Goal: Transaction & Acquisition: Download file/media

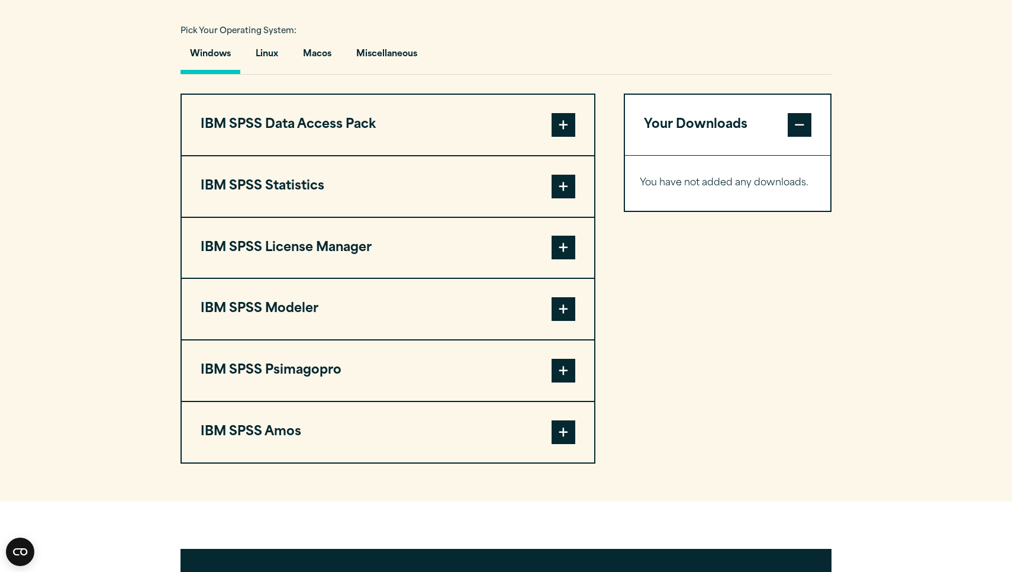
scroll to position [867, 0]
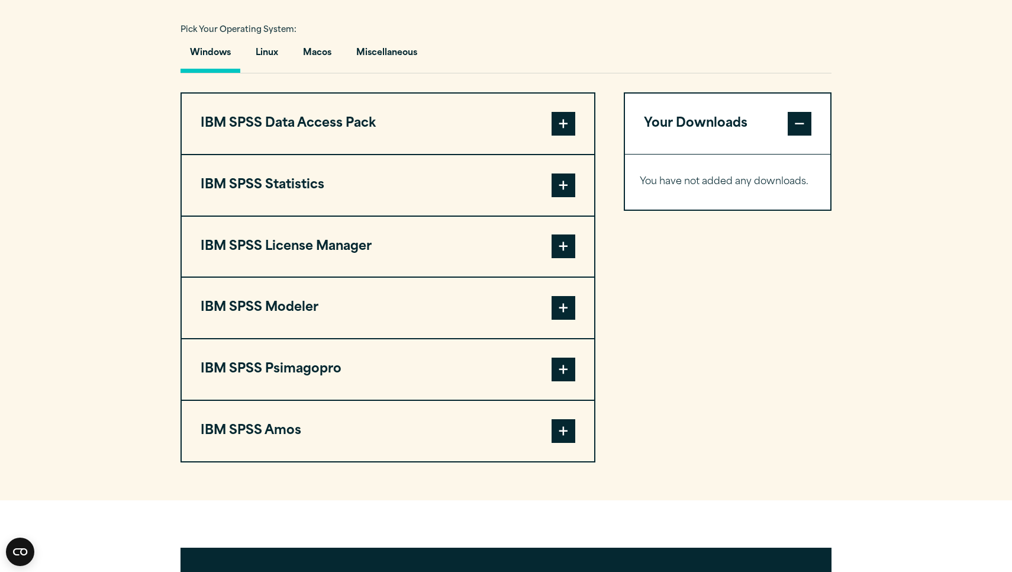
click at [439, 119] on button "IBM SPSS Data Access Pack" at bounding box center [388, 124] width 413 height 60
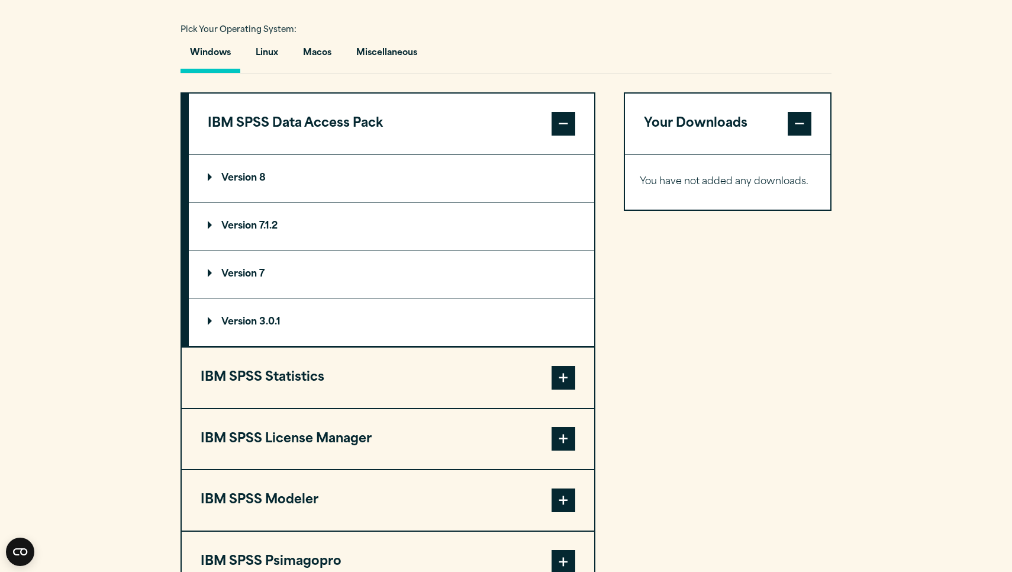
click at [439, 119] on button "IBM SPSS Data Access Pack" at bounding box center [392, 124] width 406 height 60
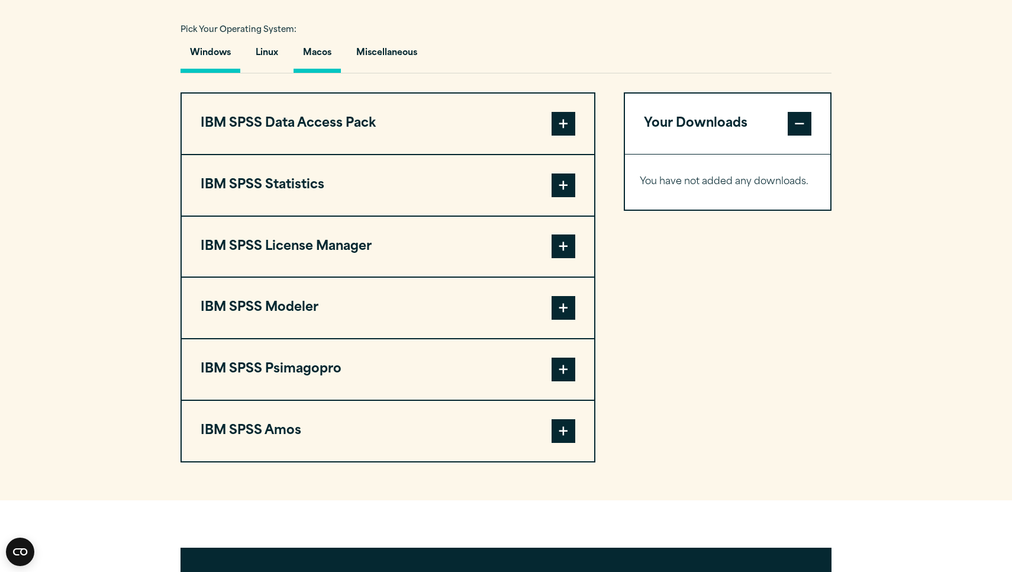
click at [314, 53] on button "Macos" at bounding box center [317, 56] width 47 height 34
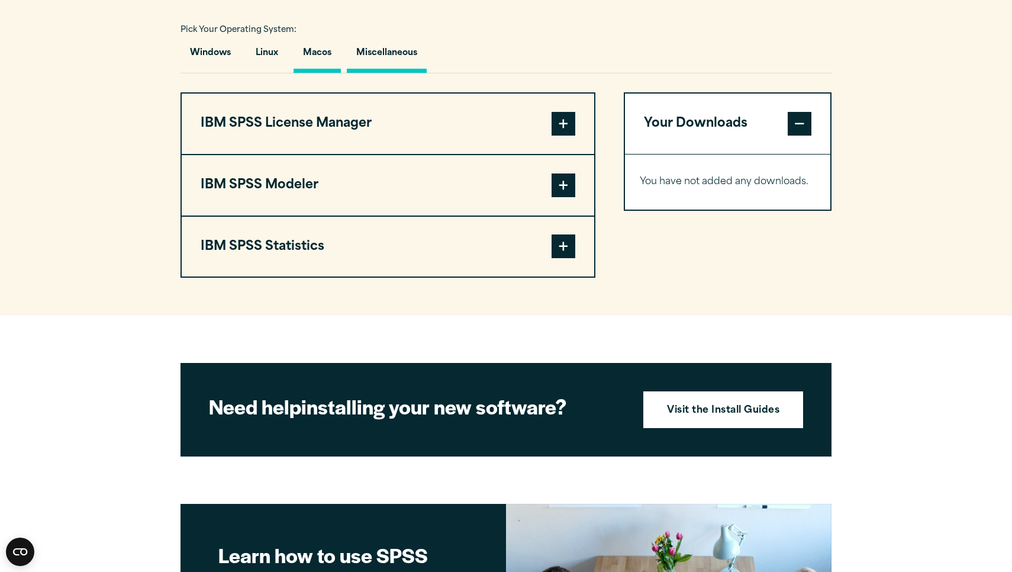
click at [372, 60] on button "Miscellaneous" at bounding box center [387, 56] width 80 height 34
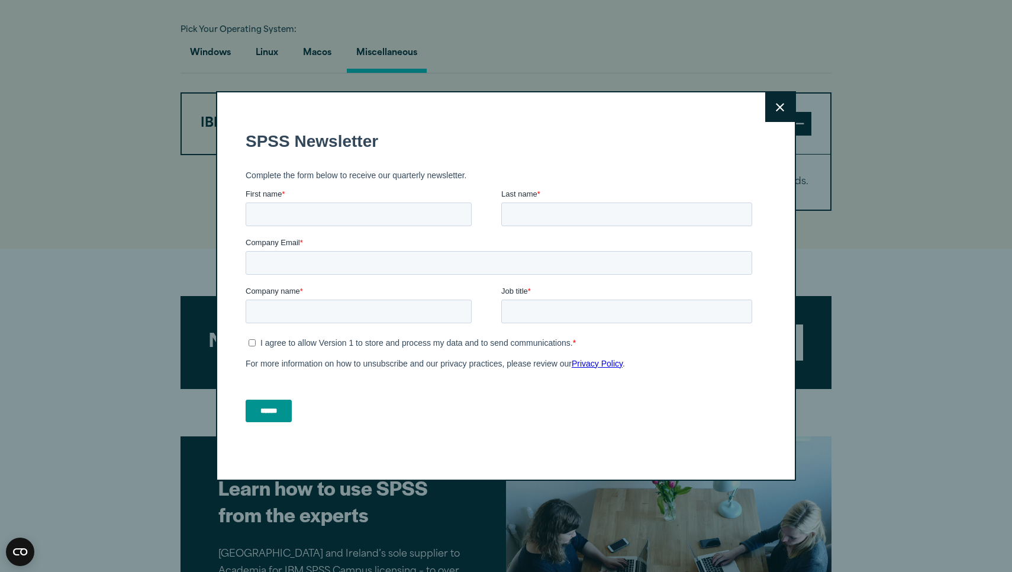
click at [329, 62] on div "Close" at bounding box center [506, 286] width 1012 height 572
click at [779, 101] on button "Close" at bounding box center [781, 107] width 30 height 30
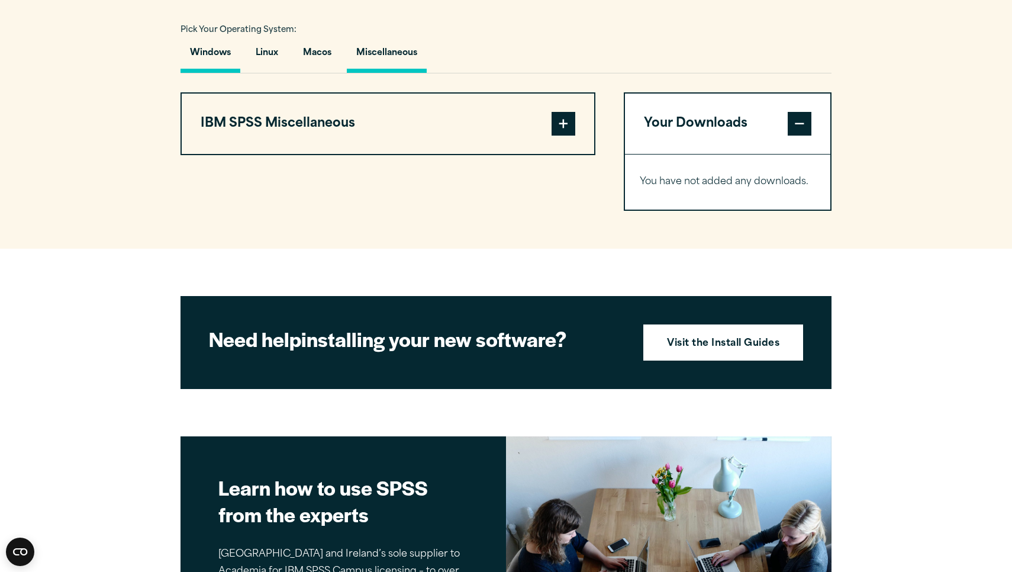
click at [205, 47] on button "Windows" at bounding box center [211, 56] width 60 height 34
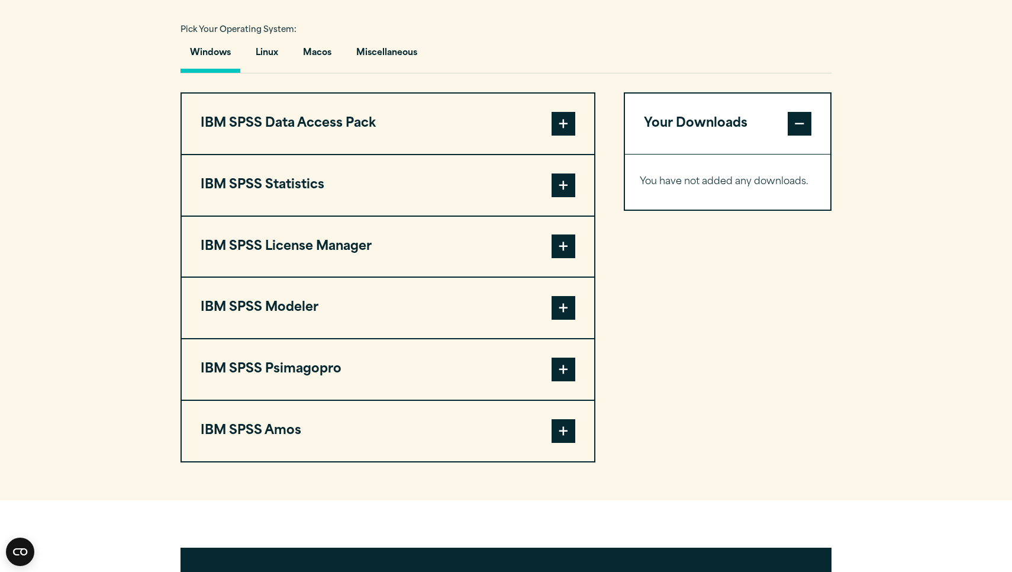
click at [282, 180] on button "IBM SPSS Statistics" at bounding box center [388, 185] width 413 height 60
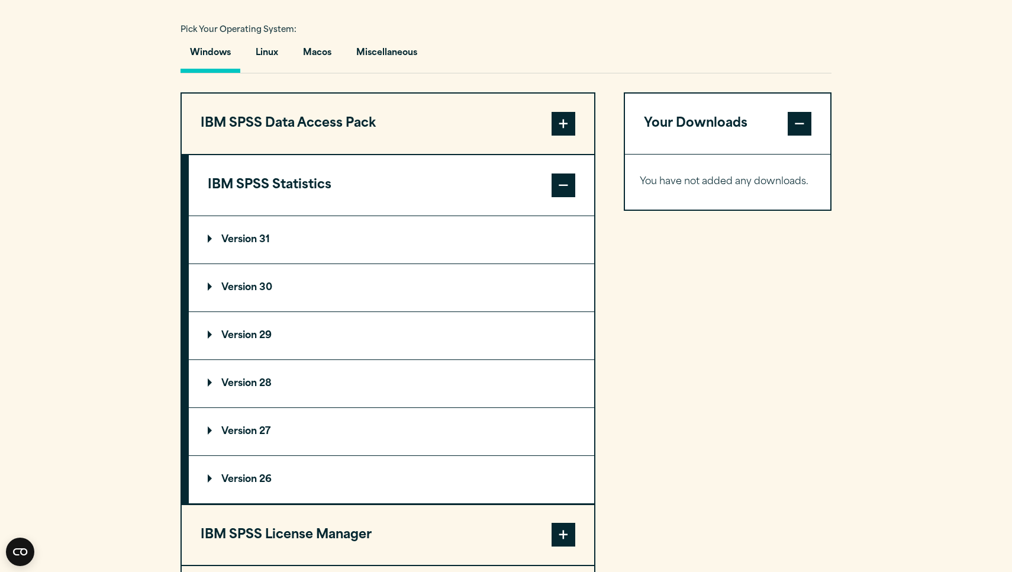
click at [259, 283] on p "Version 30" at bounding box center [240, 287] width 65 height 9
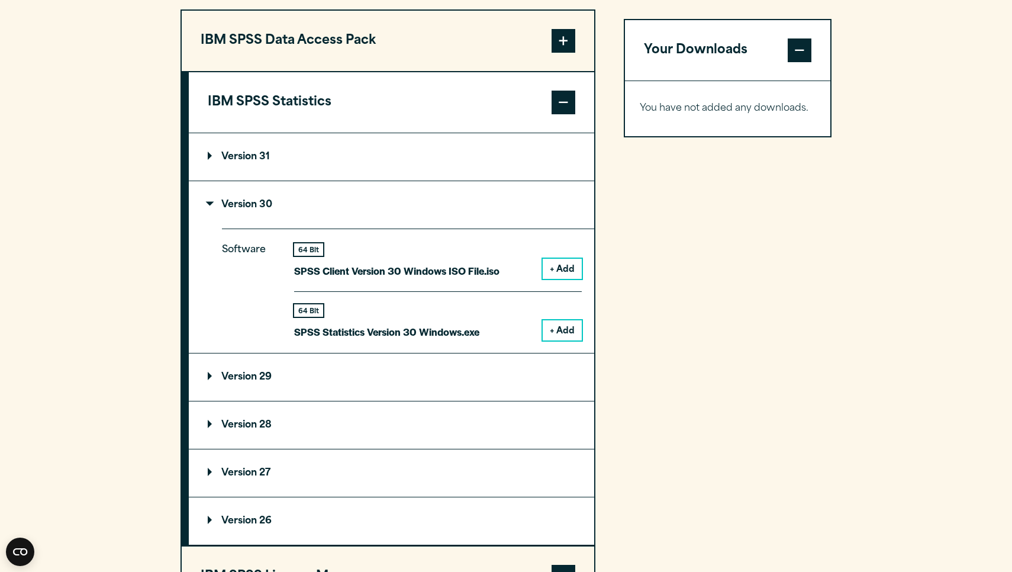
scroll to position [951, 0]
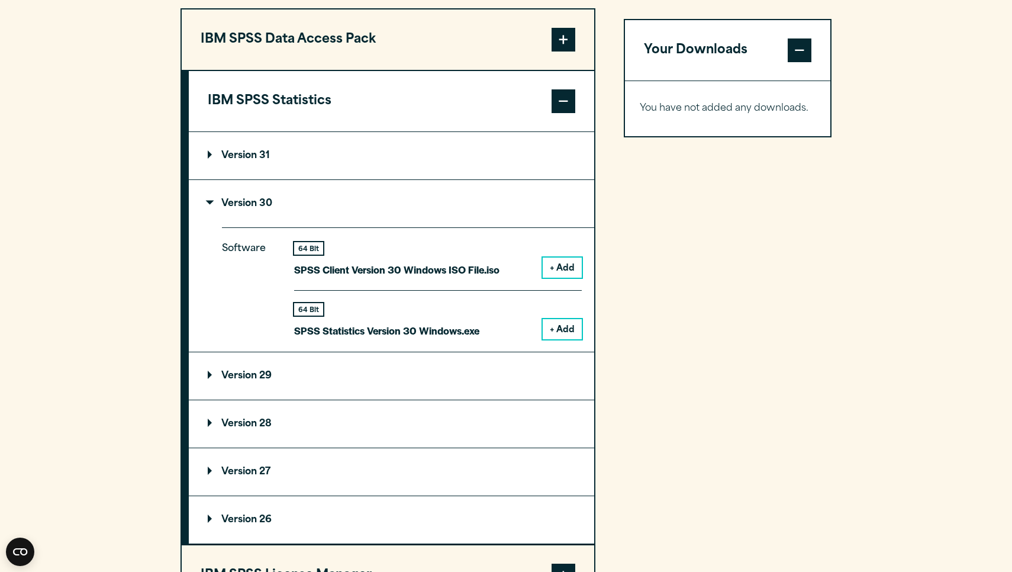
click at [229, 159] on p "Version 31" at bounding box center [239, 155] width 62 height 9
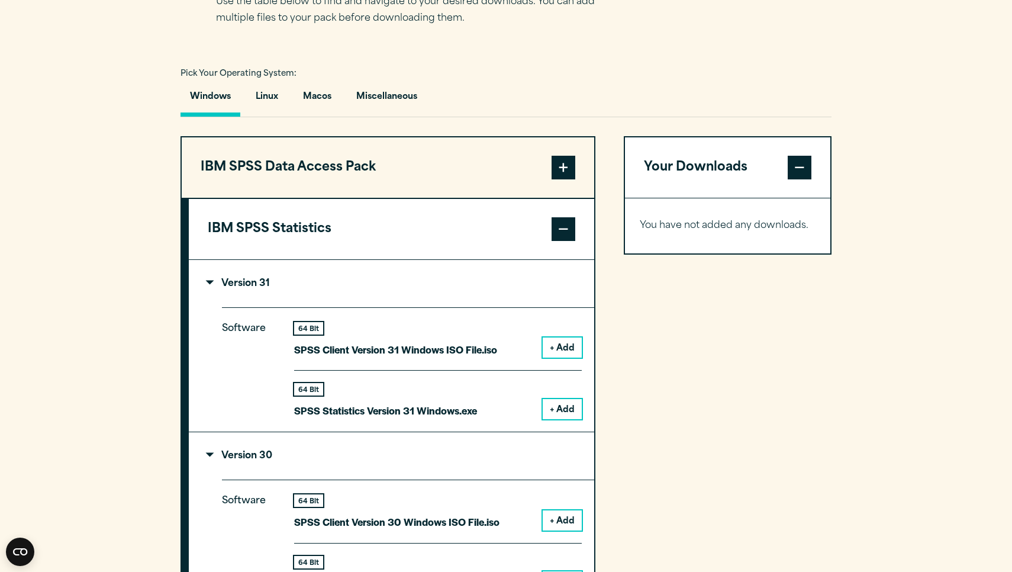
scroll to position [817, 0]
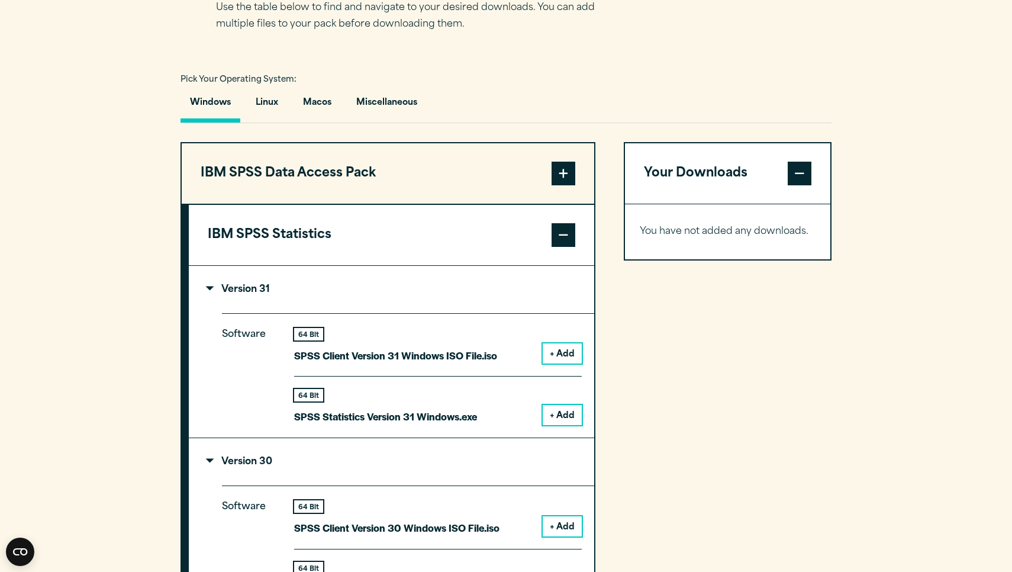
click at [232, 169] on button "IBM SPSS Data Access Pack" at bounding box center [388, 173] width 413 height 60
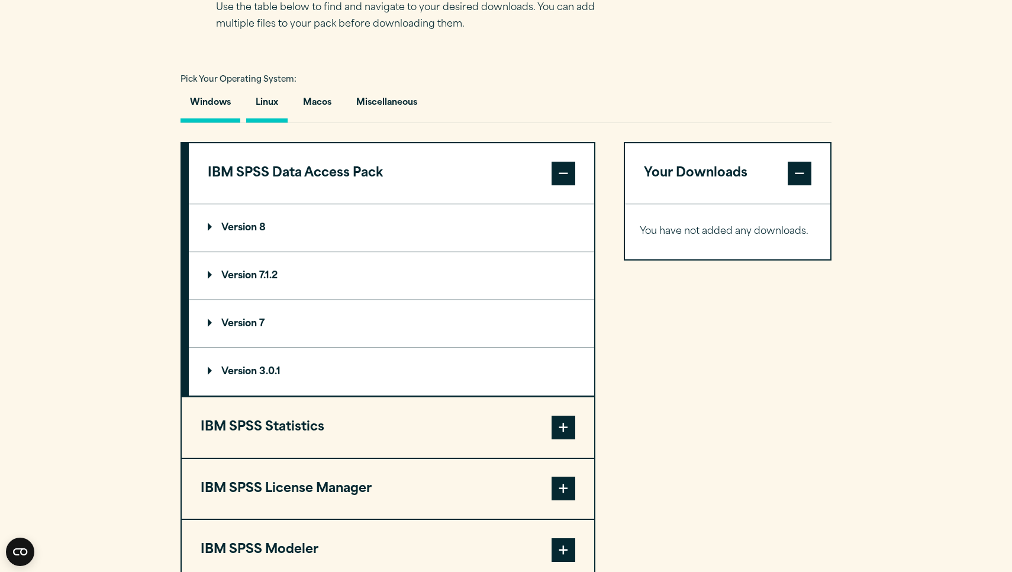
click at [254, 105] on button "Linux" at bounding box center [266, 106] width 41 height 34
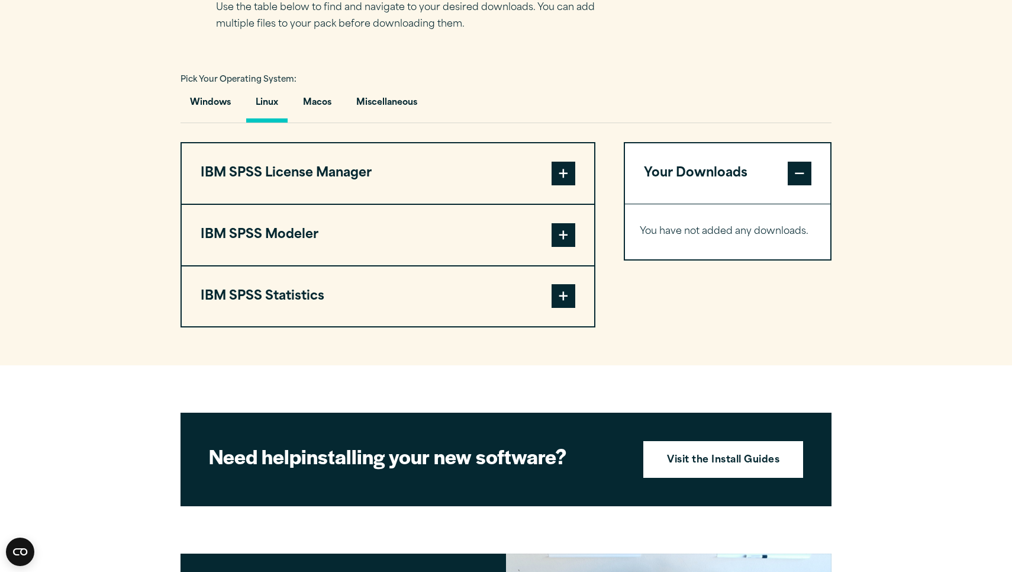
click at [272, 198] on button "IBM SPSS License Manager" at bounding box center [388, 173] width 413 height 60
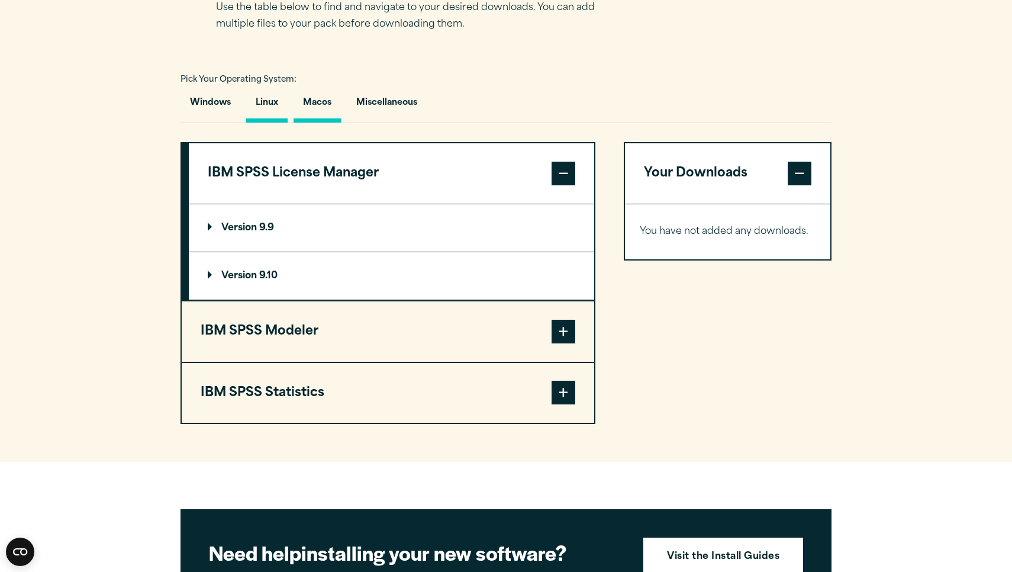
click at [326, 111] on button "Macos" at bounding box center [317, 106] width 47 height 34
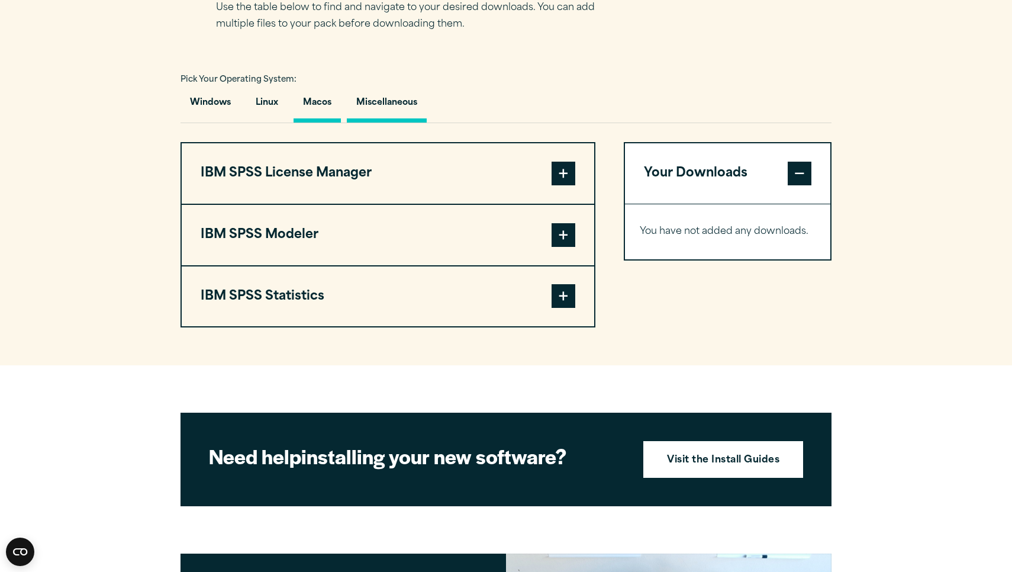
click at [385, 110] on button "Miscellaneous" at bounding box center [387, 106] width 80 height 34
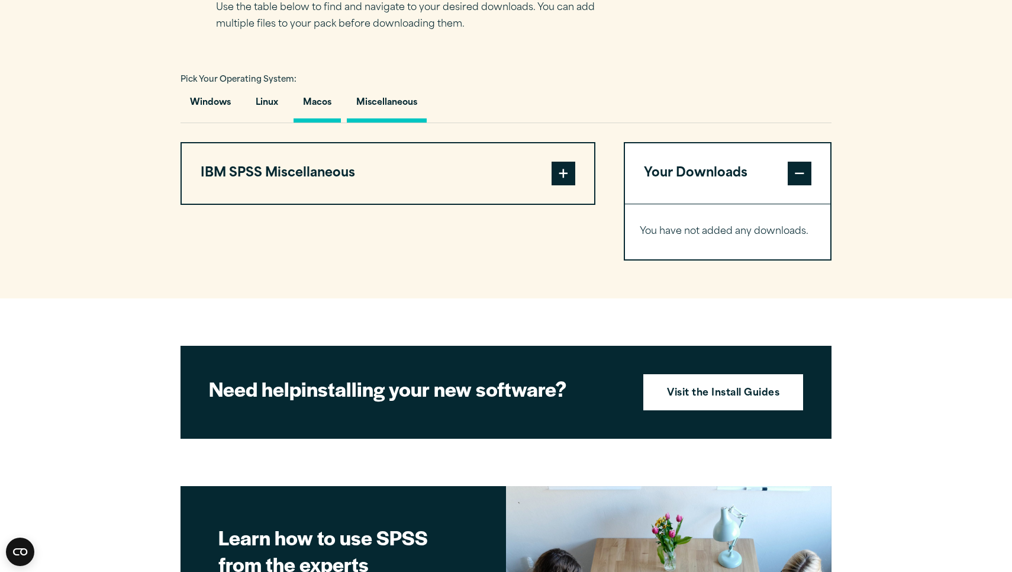
click at [308, 104] on button "Macos" at bounding box center [317, 106] width 47 height 34
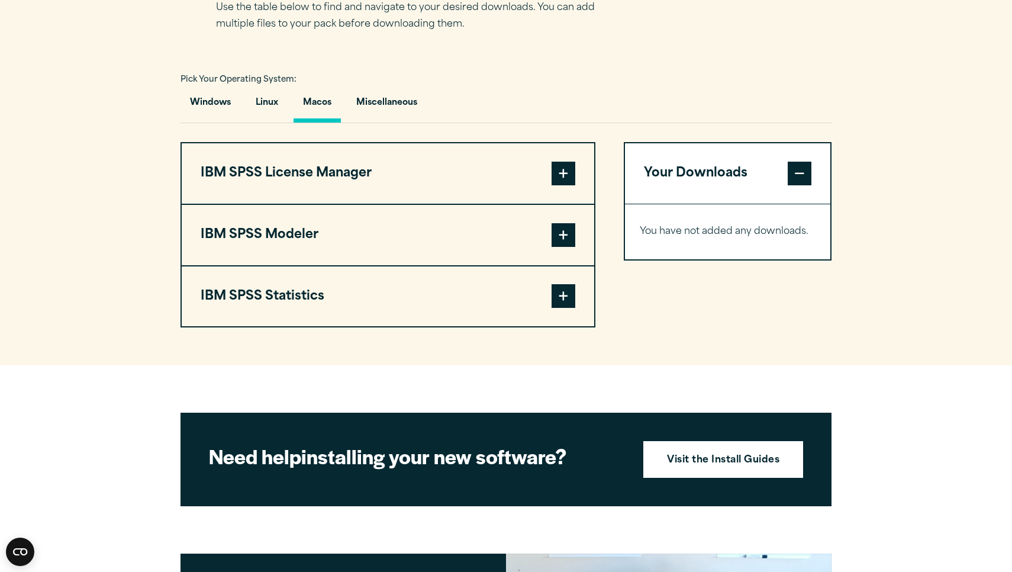
click at [320, 309] on button "IBM SPSS Statistics" at bounding box center [388, 296] width 413 height 60
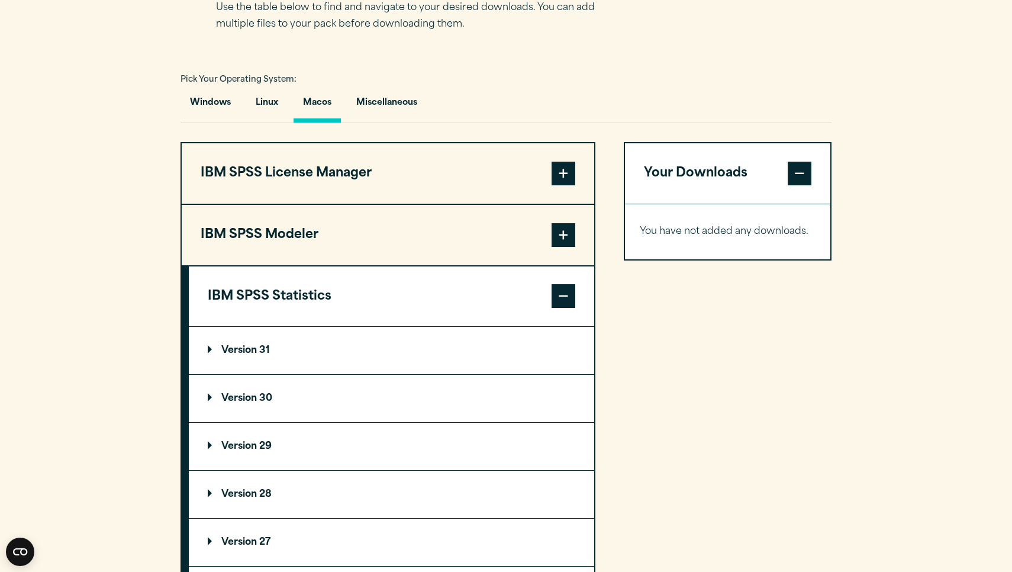
click at [301, 400] on summary "Version 30" at bounding box center [392, 398] width 406 height 47
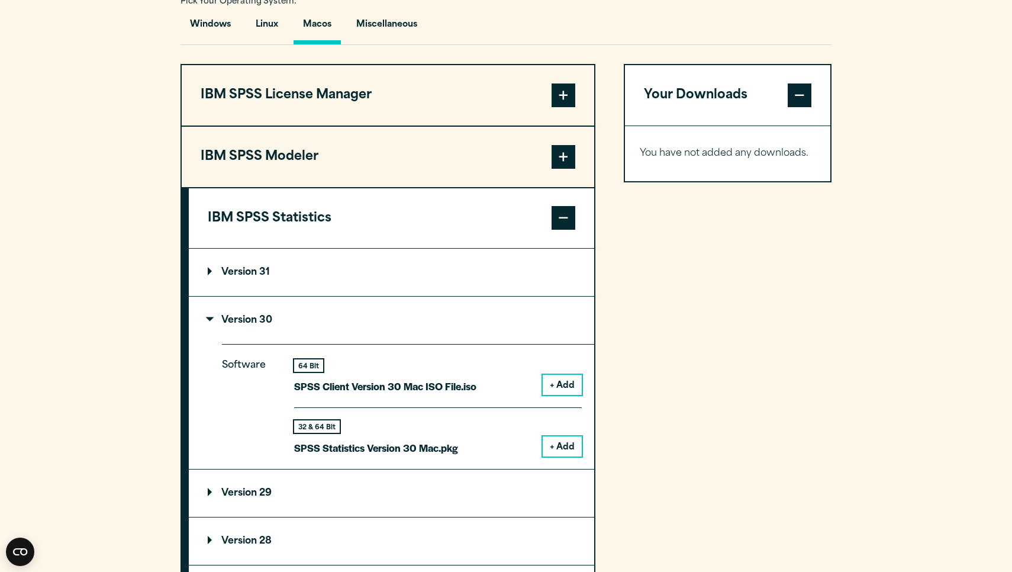
scroll to position [896, 0]
click at [309, 274] on summary "Version 31" at bounding box center [392, 270] width 406 height 47
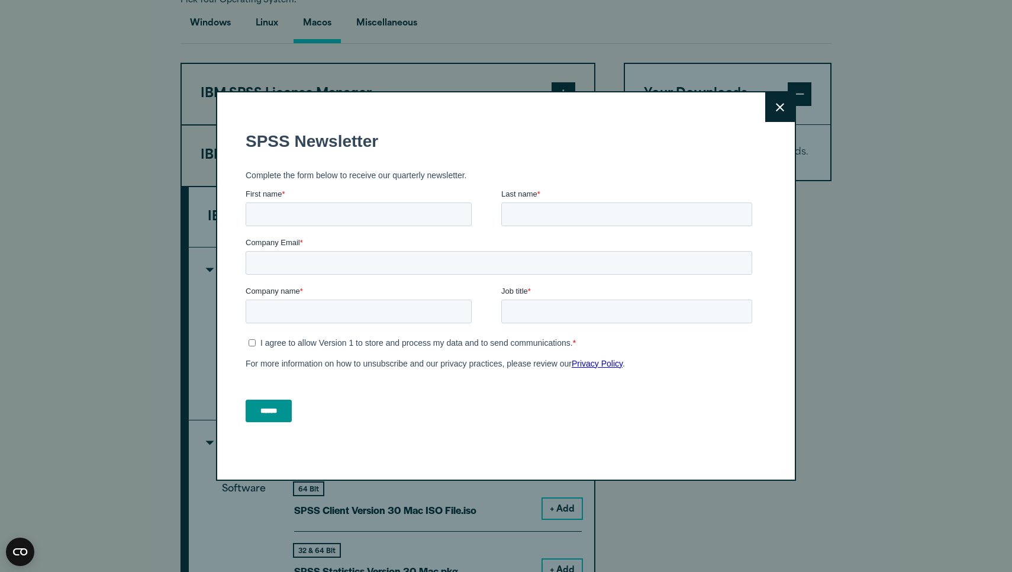
click at [779, 107] on icon at bounding box center [780, 107] width 8 height 9
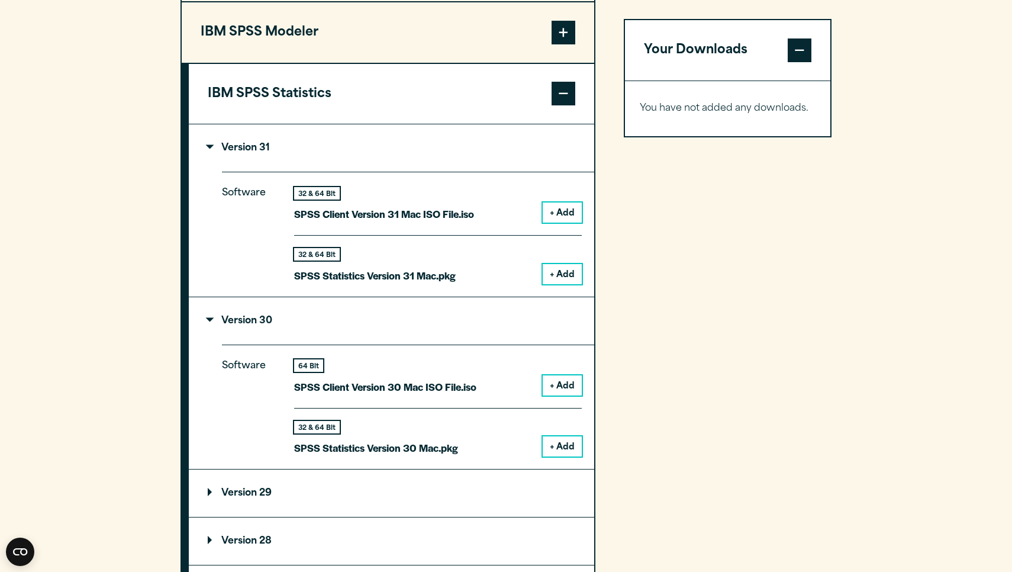
scroll to position [1021, 0]
click at [558, 268] on button "+ Add" at bounding box center [562, 273] width 39 height 20
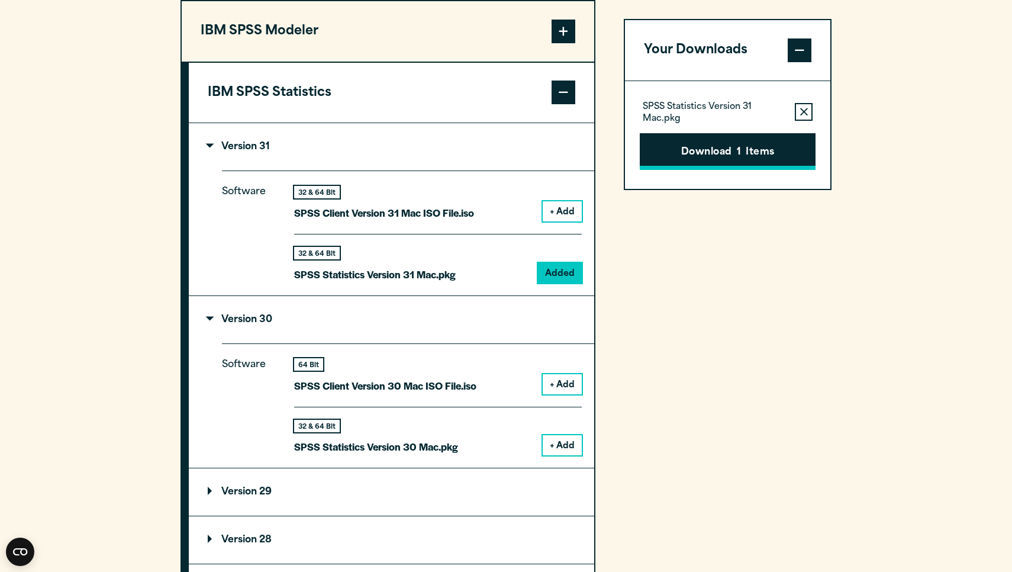
click at [710, 147] on button "Download 1 Items" at bounding box center [728, 151] width 176 height 37
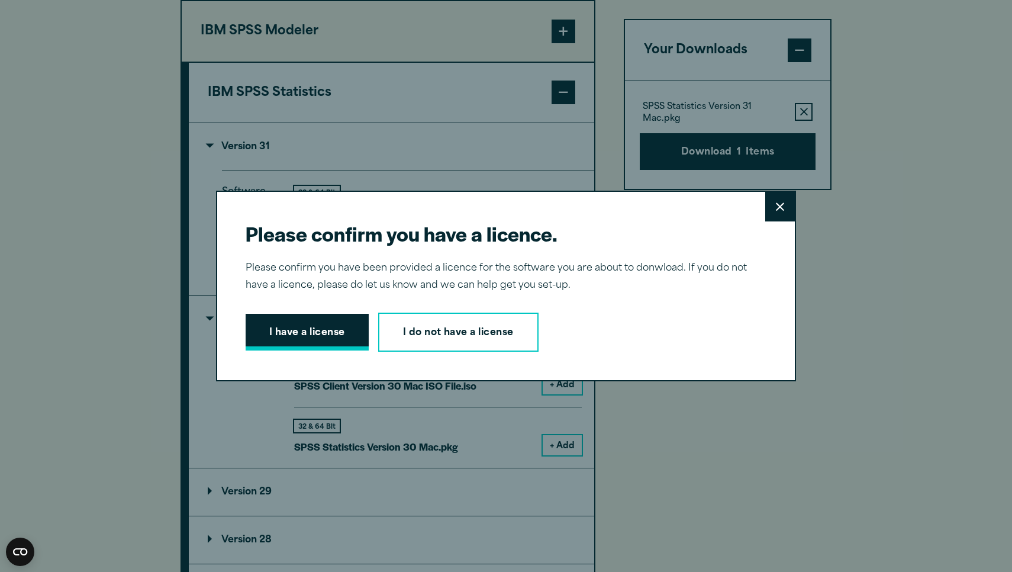
click at [341, 318] on button "I have a license" at bounding box center [307, 332] width 123 height 37
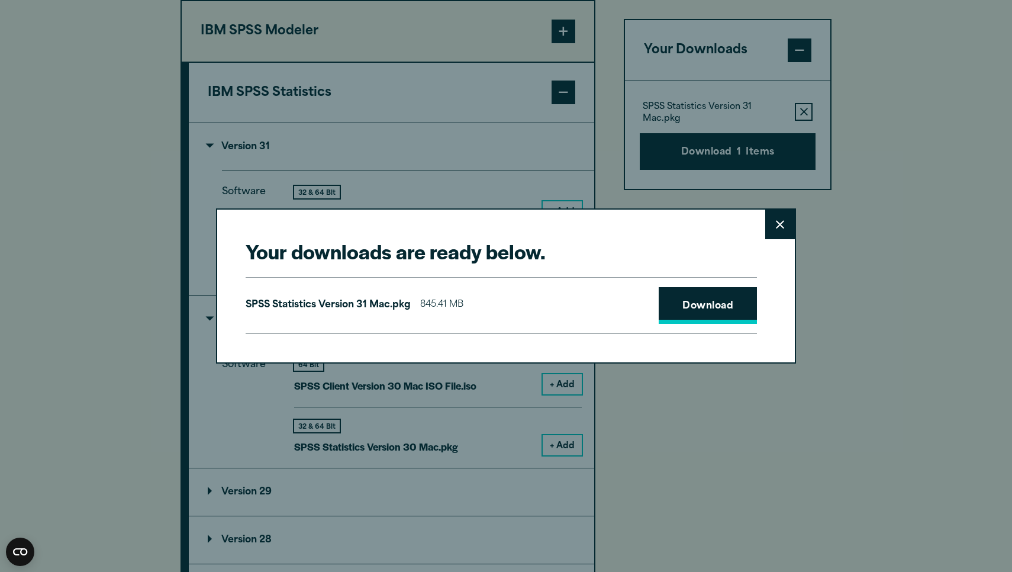
click at [715, 307] on link "Download" at bounding box center [708, 305] width 98 height 37
click at [773, 229] on button "Close" at bounding box center [781, 225] width 30 height 30
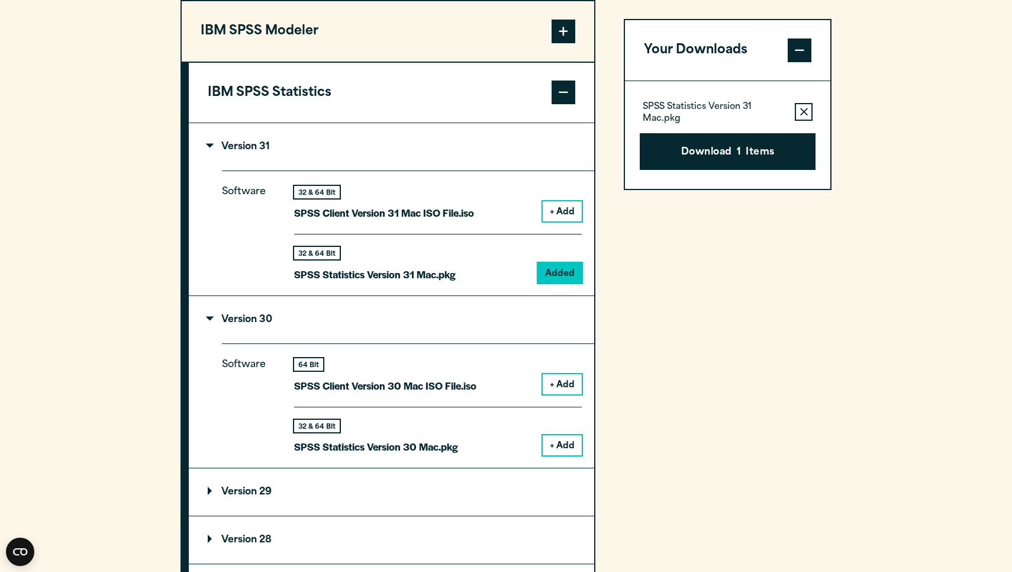
click at [552, 446] on button "+ Add" at bounding box center [562, 445] width 39 height 20
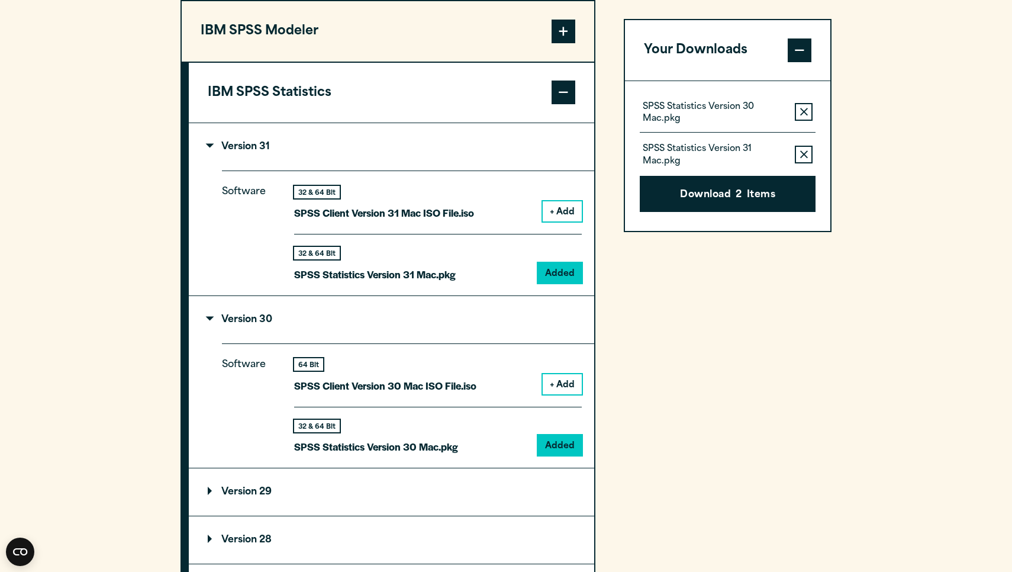
click at [807, 150] on icon "button" at bounding box center [804, 154] width 8 height 8
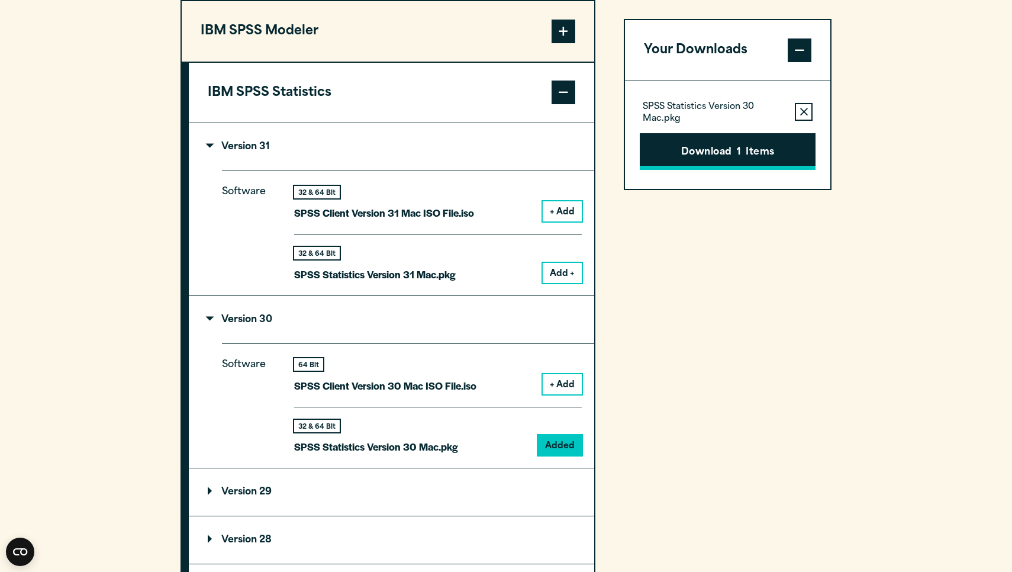
click at [732, 153] on button "Download 1 Items" at bounding box center [728, 151] width 176 height 37
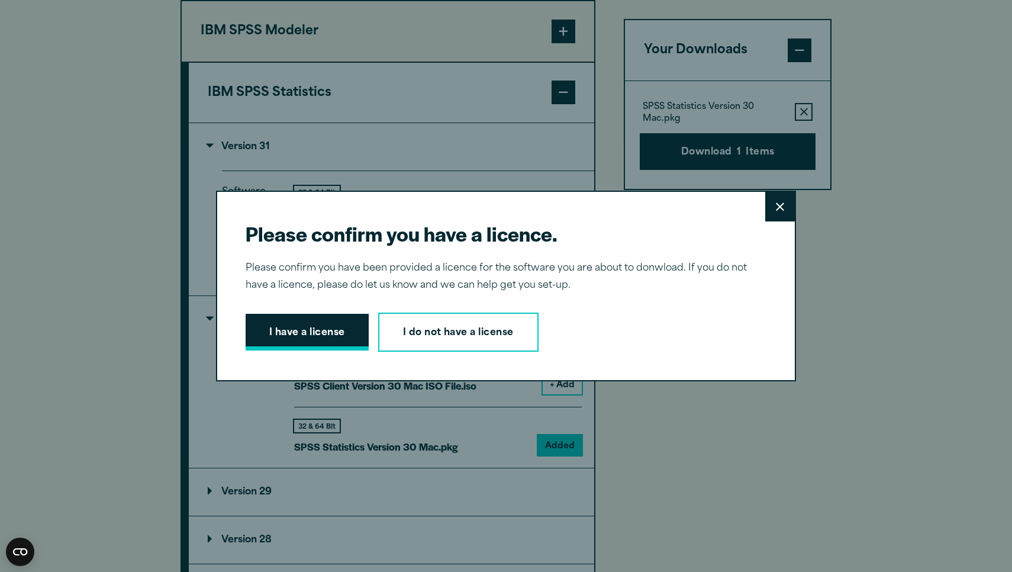
click at [298, 336] on button "I have a license" at bounding box center [307, 332] width 123 height 37
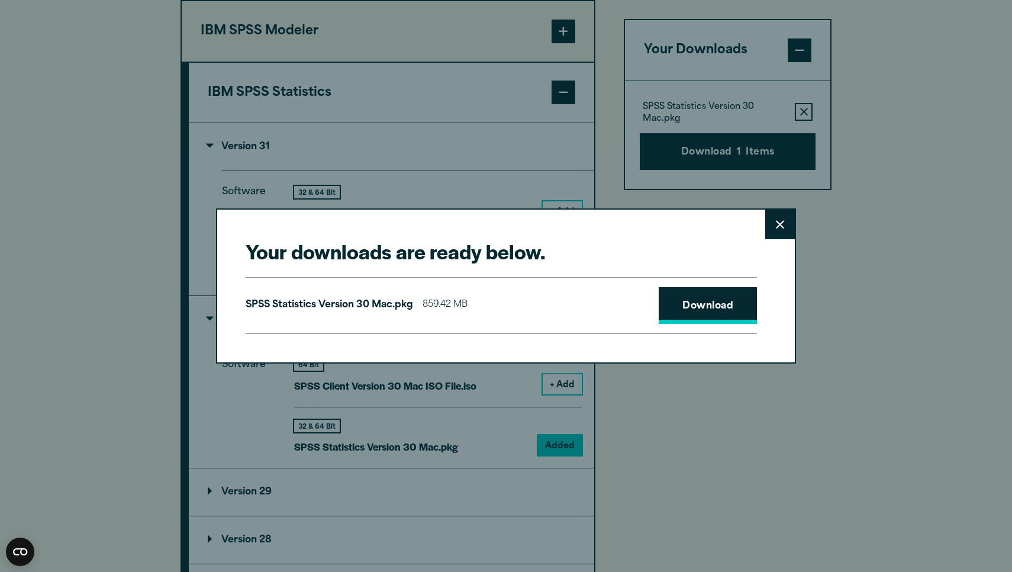
click at [703, 313] on link "Download" at bounding box center [708, 305] width 98 height 37
click at [782, 231] on button "Close" at bounding box center [781, 225] width 30 height 30
